Goal: Transaction & Acquisition: Book appointment/travel/reservation

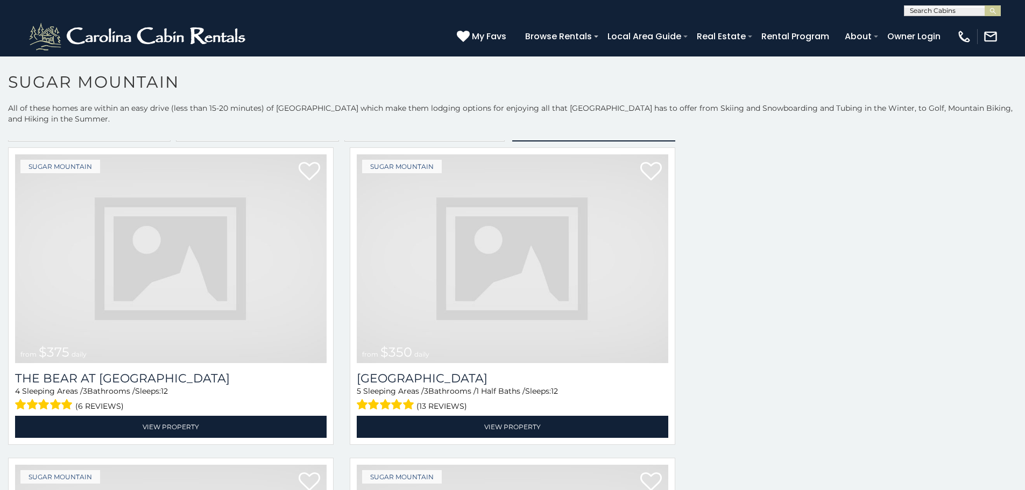
scroll to position [16, 0]
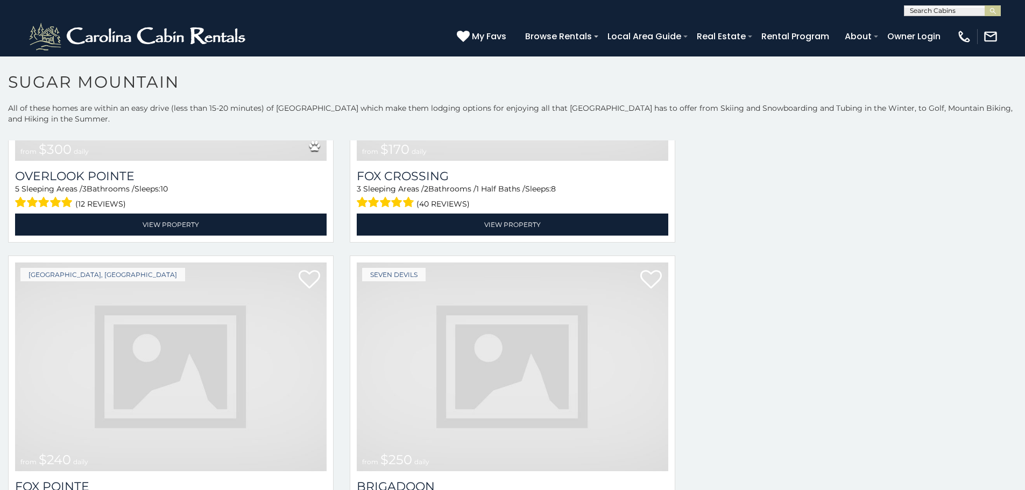
scroll to position [3939, 0]
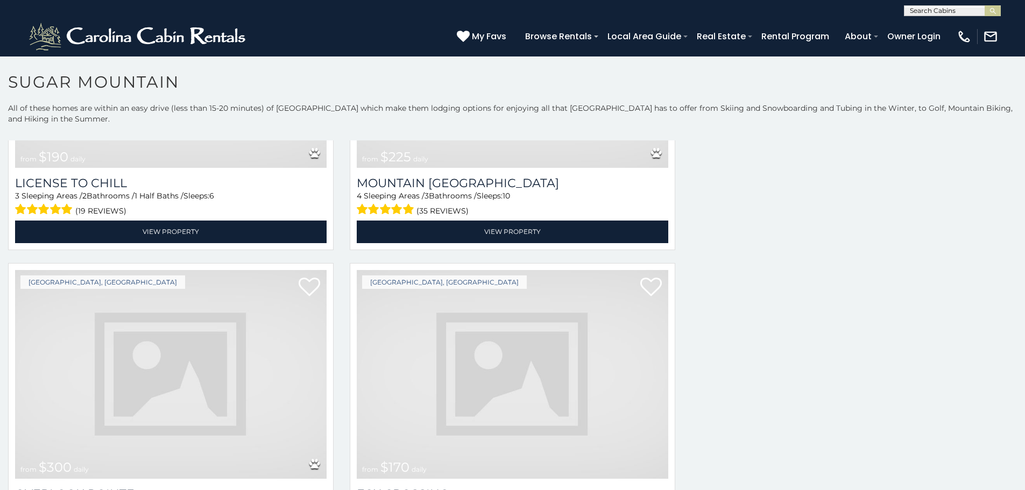
click at [304, 345] on img at bounding box center [171, 374] width 312 height 209
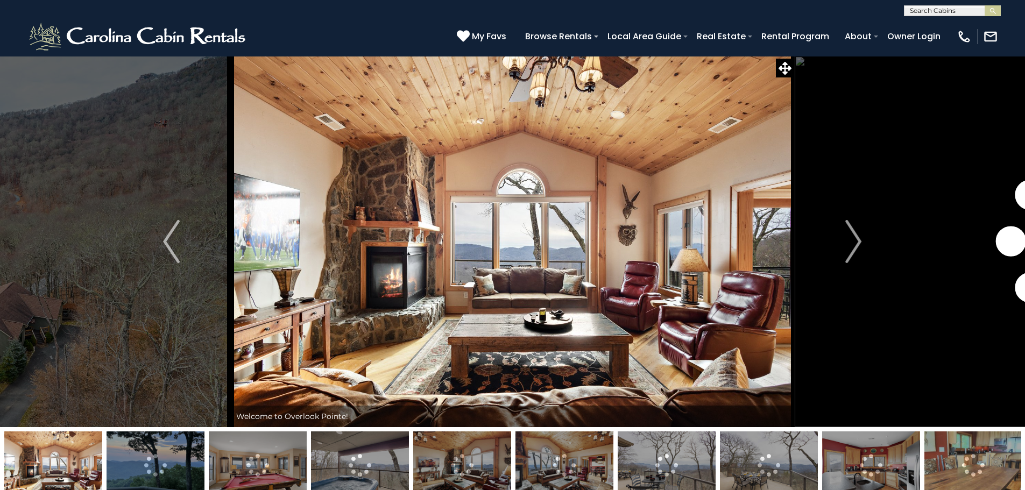
scroll to position [43, 0]
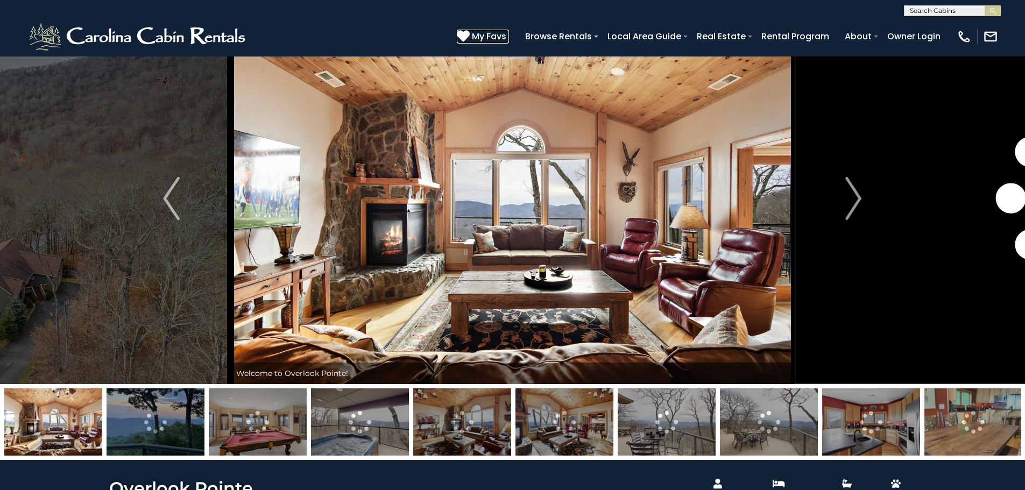
click at [506, 32] on span "My Favs" at bounding box center [489, 36] width 34 height 13
